Goal: Task Accomplishment & Management: Manage account settings

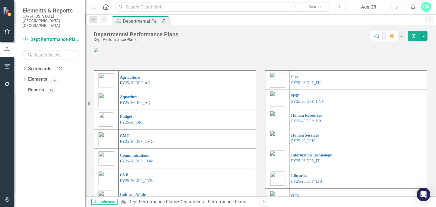
click at [132, 85] on link "FY25-26 DPP_AG" at bounding box center [135, 83] width 30 height 4
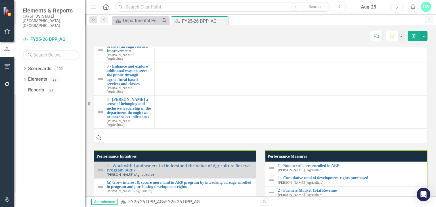
scroll to position [454, 0]
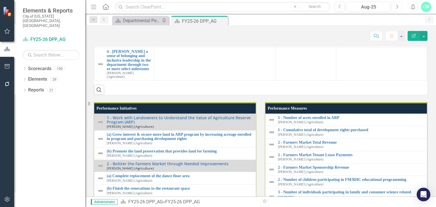
click at [393, 7] on button "Next" at bounding box center [397, 7] width 10 height 10
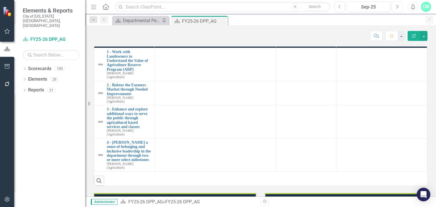
scroll to position [499, 0]
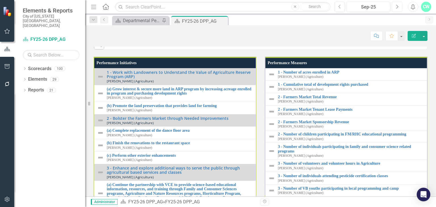
click at [393, 7] on button "Next" at bounding box center [397, 7] width 10 height 10
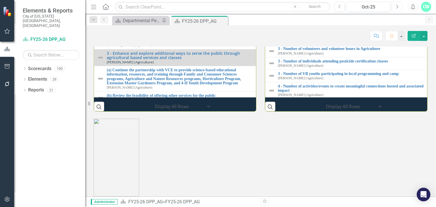
scroll to position [620, 0]
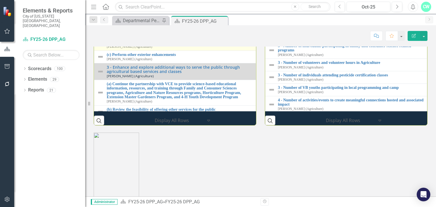
click at [98, 48] on img at bounding box center [100, 44] width 7 height 7
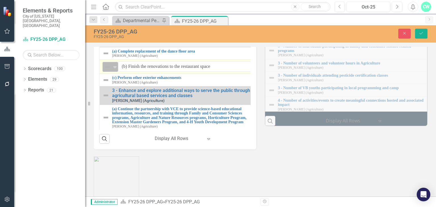
click at [104, 70] on img at bounding box center [107, 67] width 7 height 7
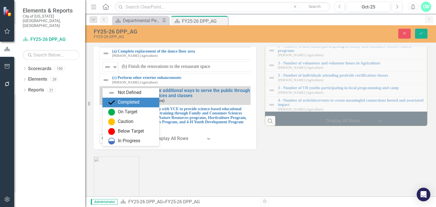
click at [123, 104] on div "Completed" at bounding box center [129, 102] width 22 height 7
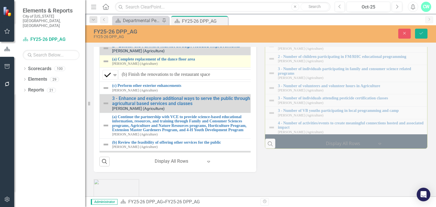
scroll to position [23, 0]
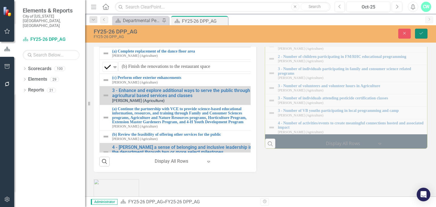
click at [423, 36] on button "Save" at bounding box center [421, 34] width 12 height 10
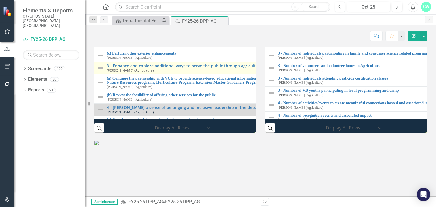
scroll to position [613, 0]
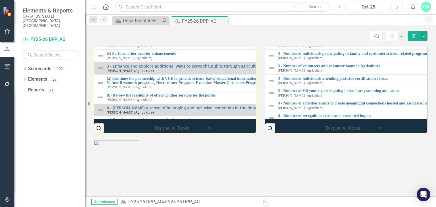
click at [194, 18] on link "2 - Bolster the Farmers Market through Needed Improvements" at bounding box center [264, 16] width 314 height 4
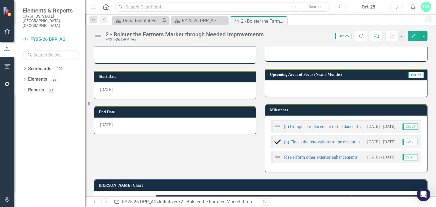
scroll to position [136, 0]
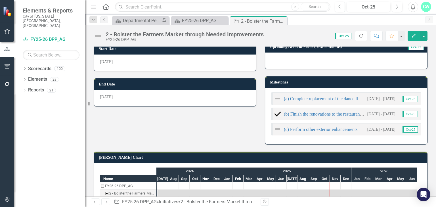
click at [320, 88] on div "(a) Complete replacement of the dance floor area [DATE] - [DATE] Oct-25 (b) Fin…" at bounding box center [346, 116] width 162 height 56
click at [321, 85] on td "Milestones" at bounding box center [347, 83] width 154 height 9
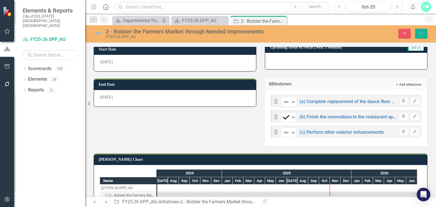
click at [395, 83] on icon "Add" at bounding box center [397, 84] width 4 height 3
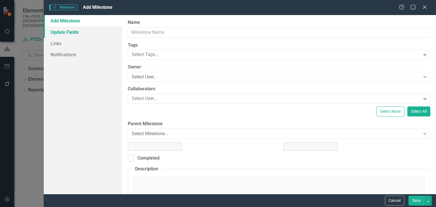
click at [60, 34] on link "Update Fields" at bounding box center [83, 31] width 78 height 11
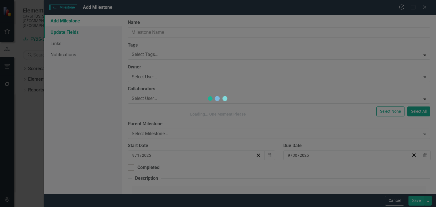
type input "0"
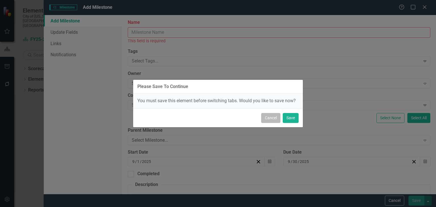
click at [273, 117] on button "Cancel" at bounding box center [270, 118] width 19 height 10
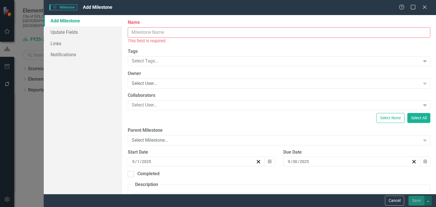
click at [150, 33] on input "Name" at bounding box center [279, 32] width 302 height 10
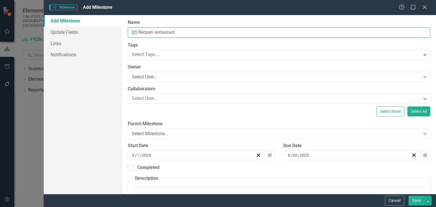
type input "(d) Reopen restaurant"
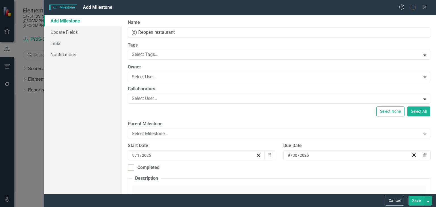
click at [315, 155] on div "[DATE]" at bounding box center [349, 155] width 124 height 6
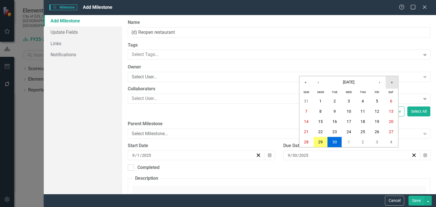
click at [386, 85] on button "»" at bounding box center [392, 82] width 12 height 12
click at [315, 86] on button "‹" at bounding box center [318, 82] width 12 height 12
click at [330, 100] on button "30" at bounding box center [334, 101] width 14 height 10
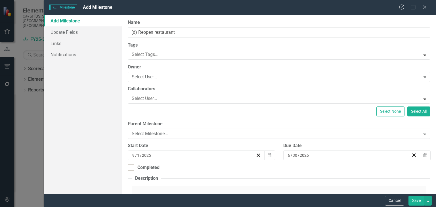
click at [139, 77] on div "Select User..." at bounding box center [276, 77] width 288 height 7
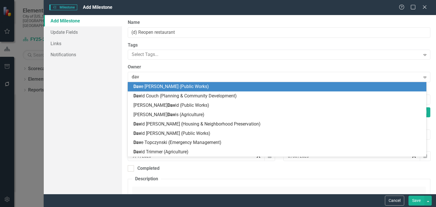
type input "davi"
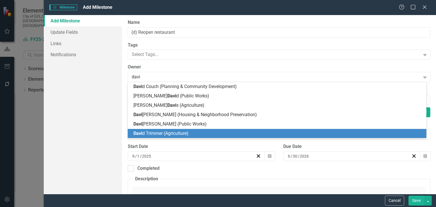
click at [163, 129] on div "[PERSON_NAME] (Agriculture)" at bounding box center [277, 133] width 298 height 9
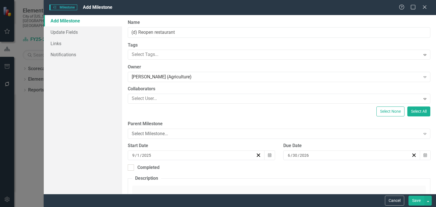
click at [421, 202] on button "Save" at bounding box center [416, 200] width 16 height 10
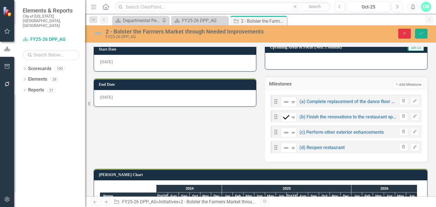
click at [401, 31] on button "Close" at bounding box center [404, 34] width 12 height 10
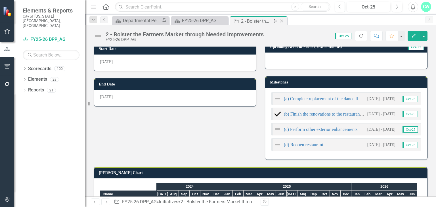
click at [283, 21] on icon "Close" at bounding box center [282, 21] width 6 height 5
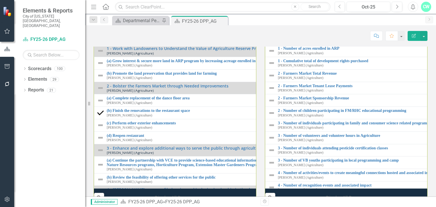
scroll to position [543, 0]
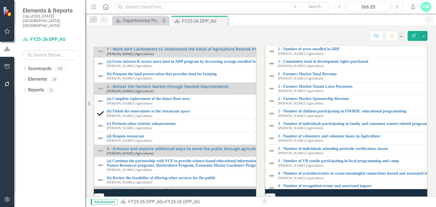
click at [319, 45] on th "Performance Measures" at bounding box center [432, 39] width 335 height 11
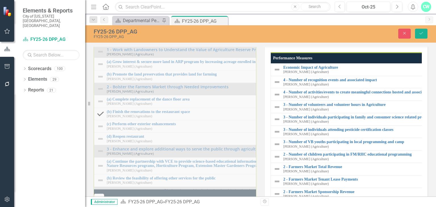
click at [401, 46] on link "Link View Page" at bounding box center [411, 41] width 24 height 7
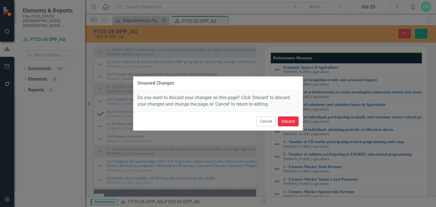
click at [292, 123] on button "Discard" at bounding box center [288, 121] width 21 height 10
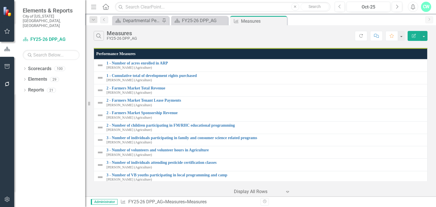
click at [413, 37] on icon "Edit Report" at bounding box center [413, 36] width 5 height 4
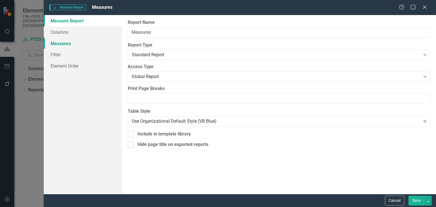
click at [77, 45] on link "Measures" at bounding box center [83, 43] width 78 height 11
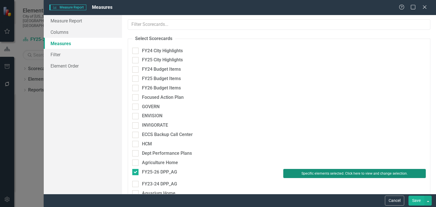
click at [360, 173] on button "Specific elements selected. Click here to view and change selection." at bounding box center [354, 173] width 142 height 9
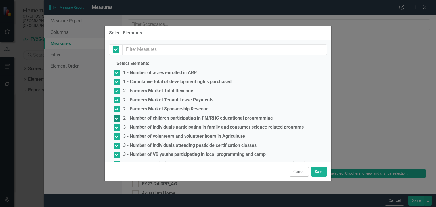
checkbox input "false"
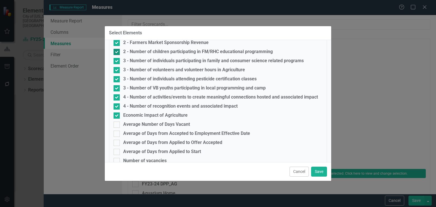
scroll to position [68, 0]
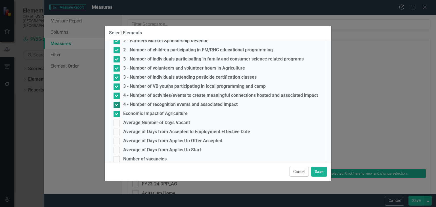
click at [137, 105] on div "4 - Number of recognition events and associated impact" at bounding box center [180, 104] width 114 height 5
click at [117, 105] on input "4 - Number of recognition events and associated impact" at bounding box center [115, 104] width 4 height 4
checkbox input "false"
click at [140, 99] on fieldset "Select Elements 1 - Number of acres enrolled in ARP 1 - Cumulative total of dev…" at bounding box center [218, 110] width 218 height 237
click at [149, 97] on div "4 - Number of activities/events to create meaningful connections hosted and ass…" at bounding box center [220, 95] width 195 height 5
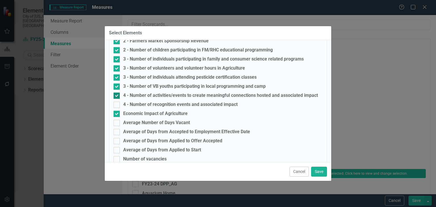
click at [117, 96] on input "4 - Number of activities/events to create meaningful connections hosted and ass…" at bounding box center [115, 94] width 4 height 4
checkbox input "false"
click at [318, 171] on button "Save" at bounding box center [319, 172] width 16 height 10
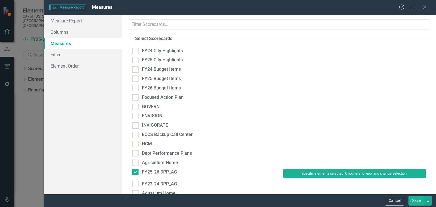
click at [423, 197] on button "Save" at bounding box center [416, 200] width 16 height 10
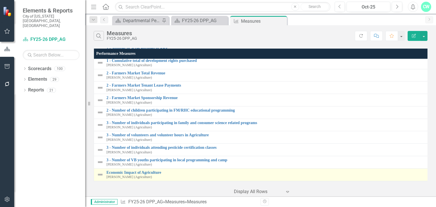
scroll to position [0, 0]
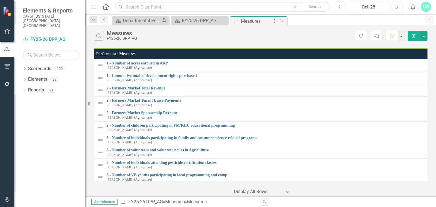
click at [283, 21] on icon "Close" at bounding box center [282, 21] width 6 height 5
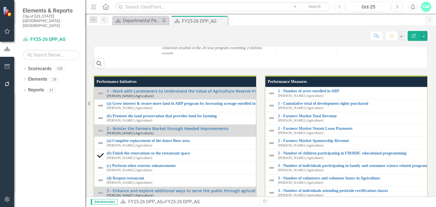
scroll to position [573, 0]
